Goal: Information Seeking & Learning: Find specific fact

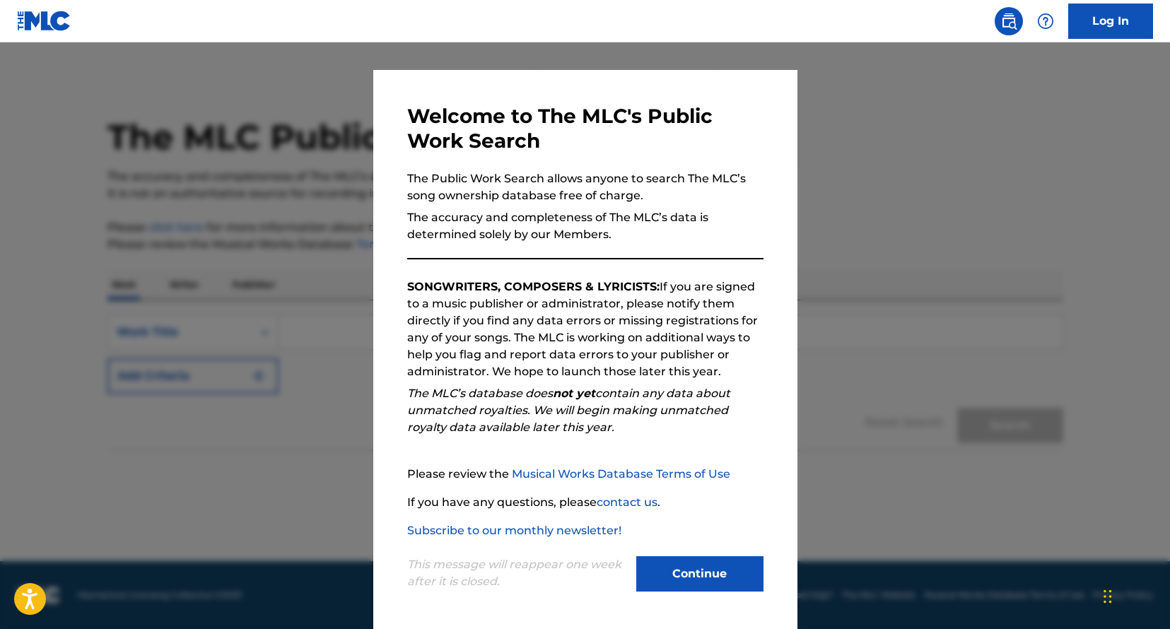
click at [701, 553] on div "This message will reappear one week after it is closed. Continue" at bounding box center [585, 568] width 356 height 56
click at [699, 561] on button "Continue" at bounding box center [699, 574] width 127 height 35
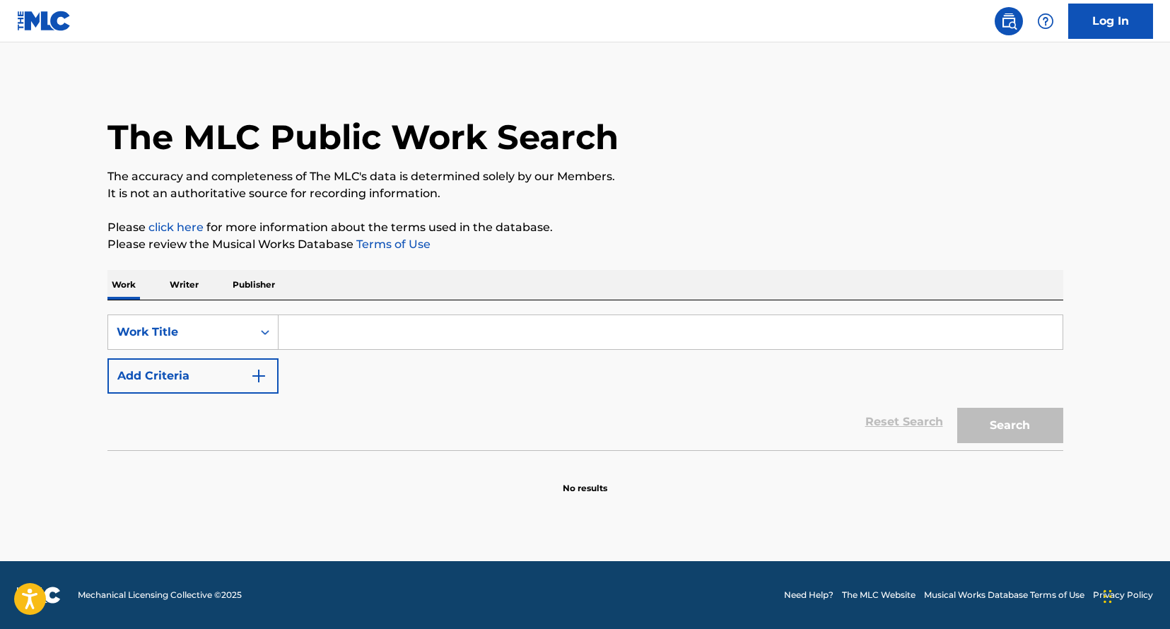
scroll to position [0, 1]
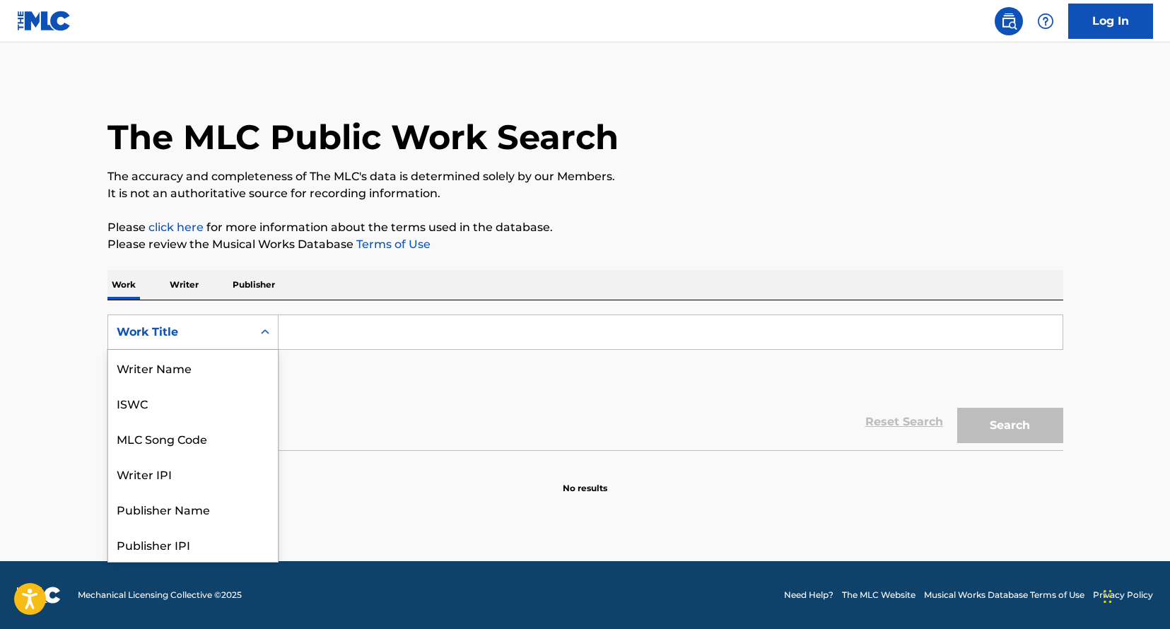
click at [272, 330] on div "Search Form" at bounding box center [264, 332] width 25 height 25
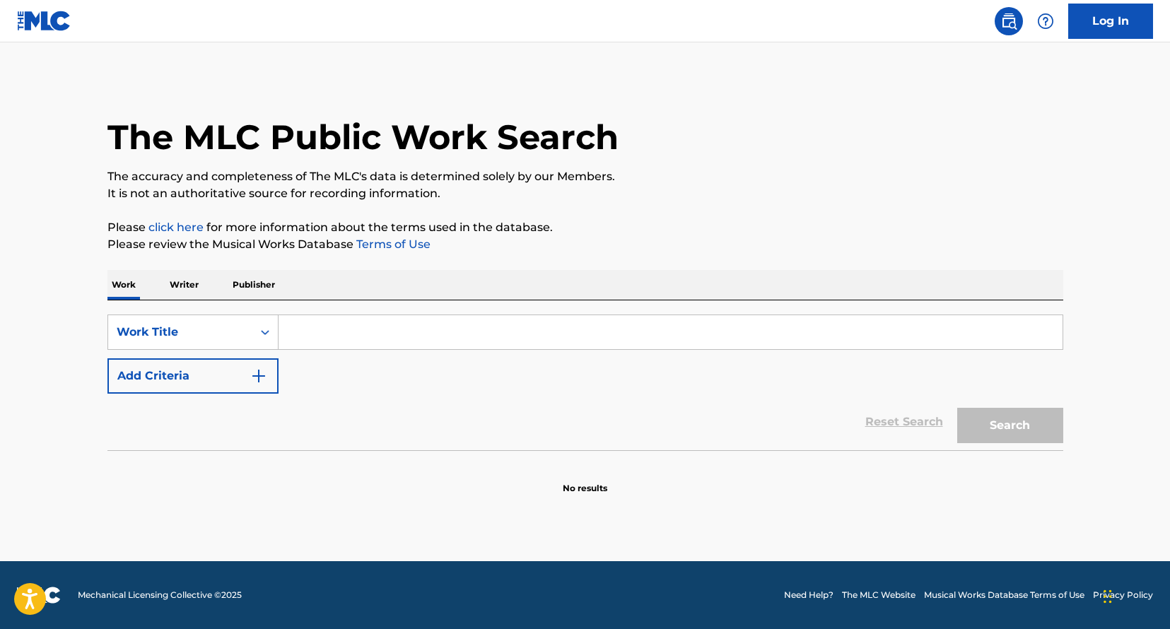
click at [197, 290] on p "Writer" at bounding box center [183, 285] width 37 height 30
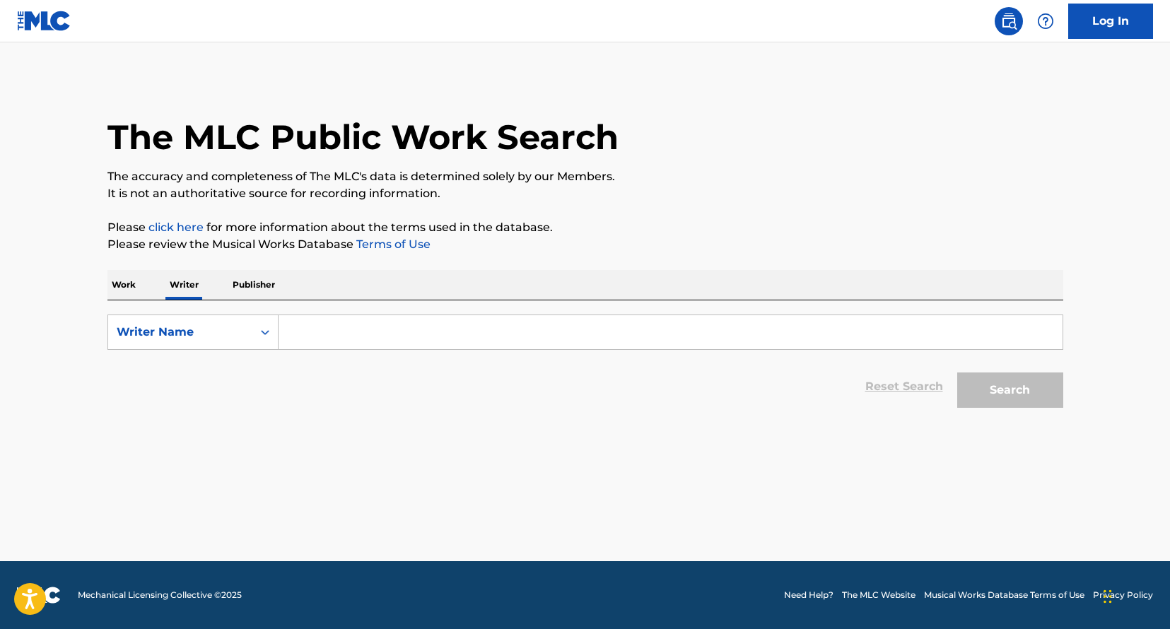
click at [341, 335] on input "Search Form" at bounding box center [671, 332] width 784 height 34
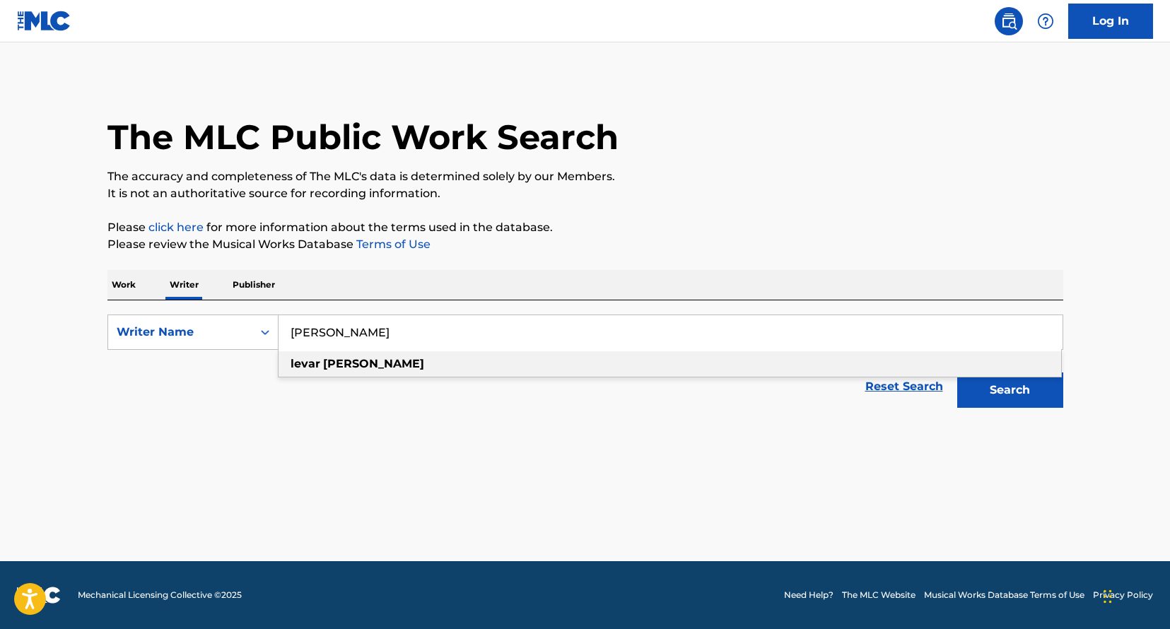
click at [324, 360] on strong "[PERSON_NAME]" at bounding box center [373, 363] width 101 height 13
type input "[PERSON_NAME]"
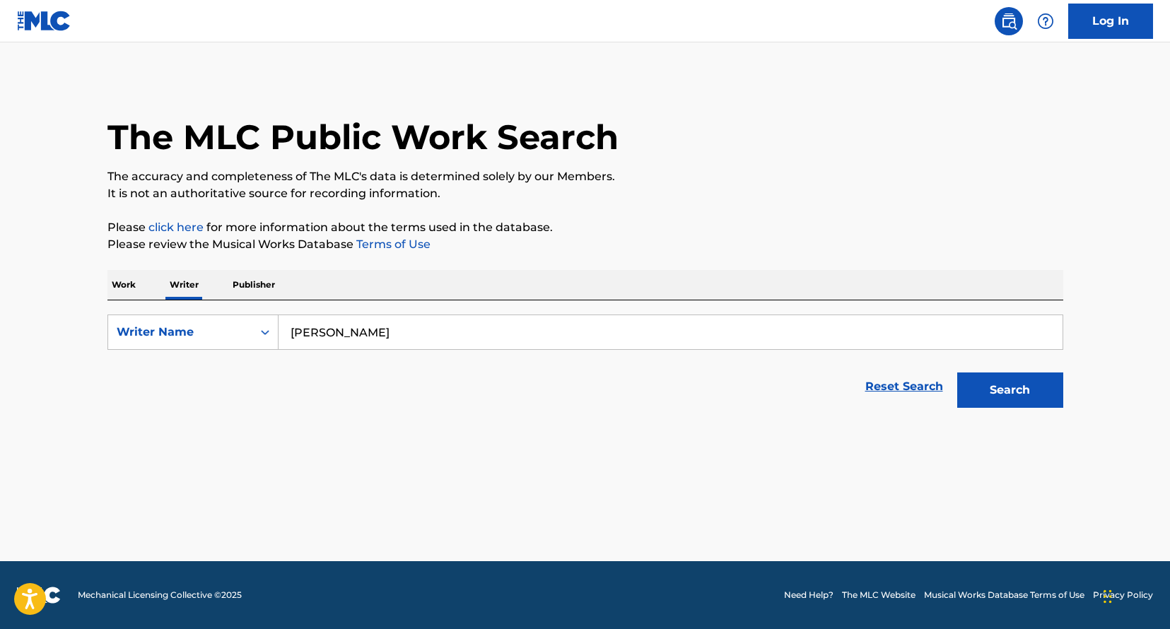
click at [979, 395] on button "Search" at bounding box center [1010, 390] width 106 height 35
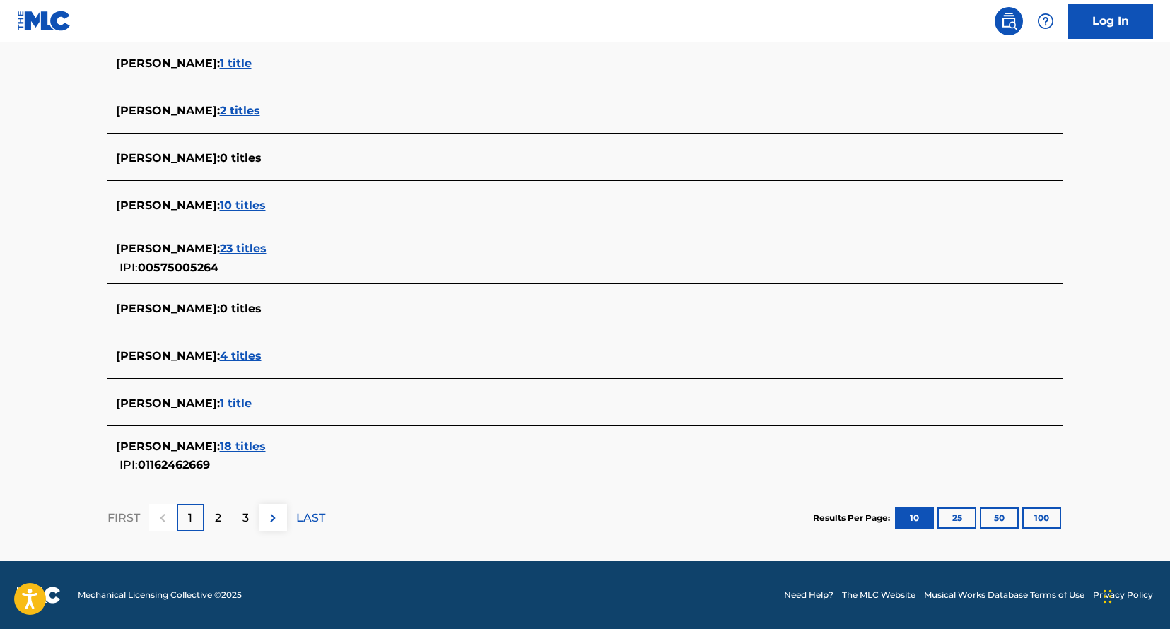
scroll to position [446, 0]
click at [221, 447] on span "18 titles" at bounding box center [243, 446] width 46 height 13
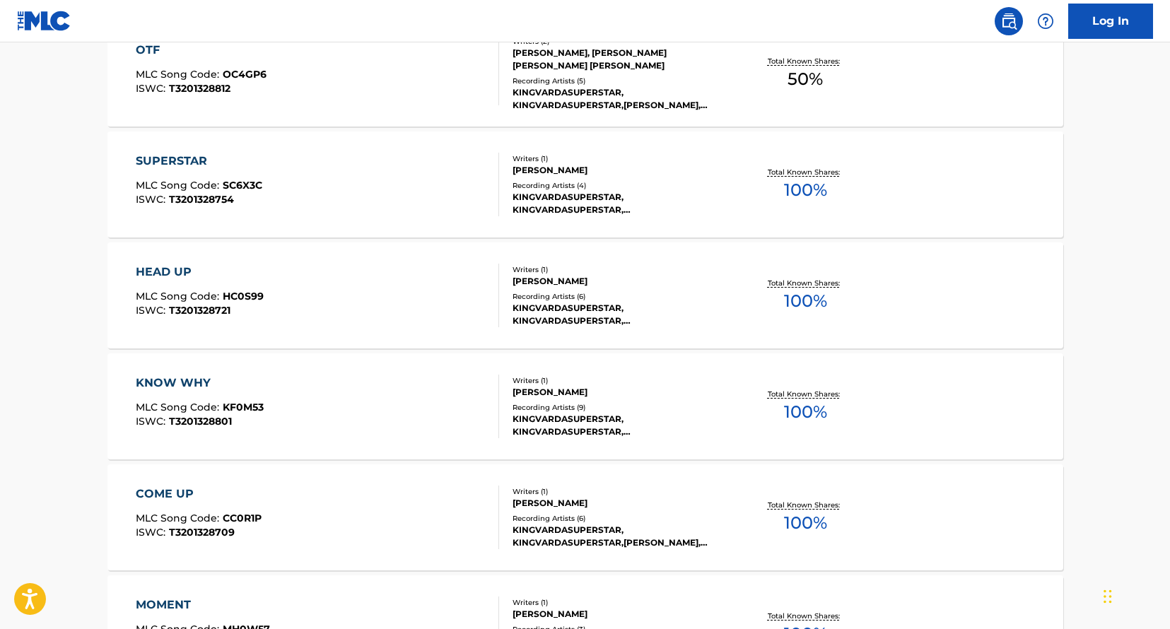
scroll to position [460, 0]
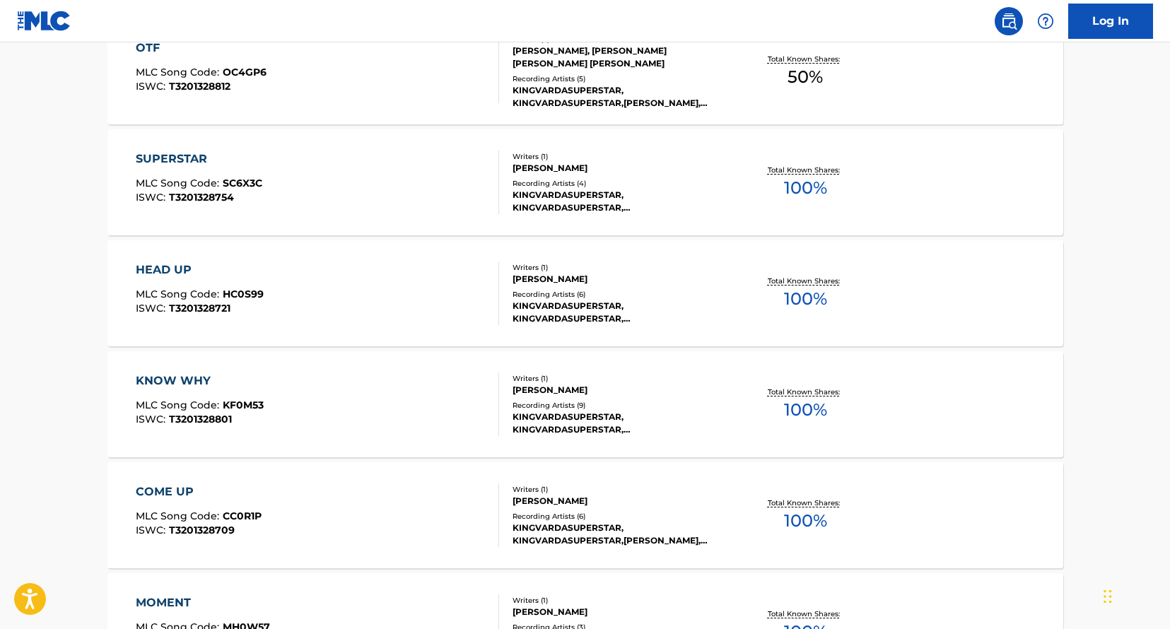
click at [551, 339] on div "HEAD UP MLC Song Code : HC0S99 ISWC : T3201328721 Writers ( 1 ) [PERSON_NAME] R…" at bounding box center [585, 293] width 956 height 106
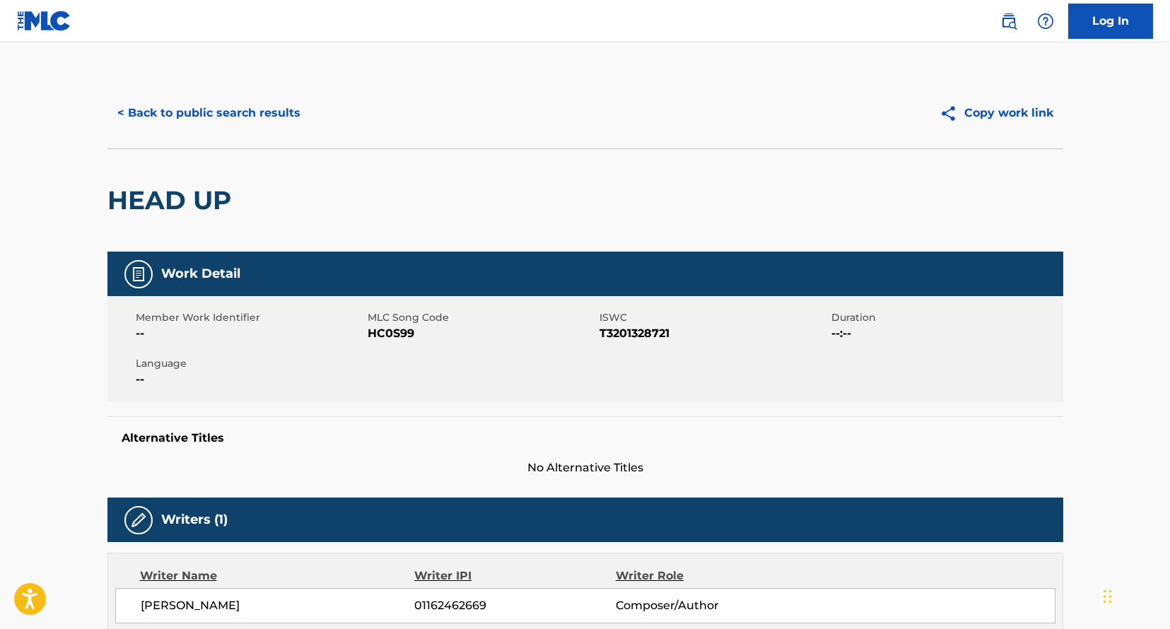
click at [1088, 40] on nav "Log In" at bounding box center [585, 21] width 1170 height 42
click at [1090, 33] on link "Log In" at bounding box center [1110, 21] width 85 height 35
